Goal: Check status: Check status

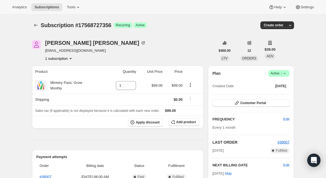
scroll to position [24, 0]
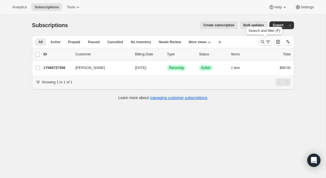
click at [261, 43] on icon "Search and filter results" at bounding box center [263, 42] width 6 height 6
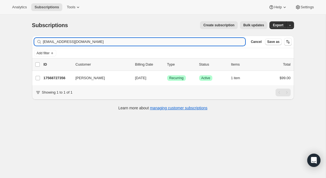
click at [120, 42] on input "[EMAIL_ADDRESS][DOMAIN_NAME]" at bounding box center [144, 42] width 203 height 8
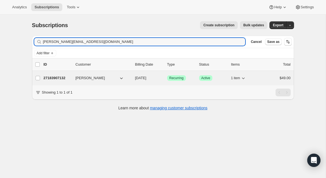
type input "[PERSON_NAME][EMAIL_ADDRESS][DOMAIN_NAME]"
click at [62, 79] on p "27183907132" at bounding box center [58, 78] width 28 height 6
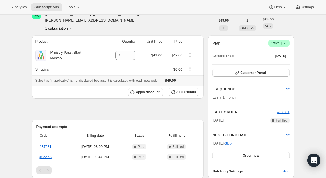
scroll to position [31, 0]
